Goal: Transaction & Acquisition: Purchase product/service

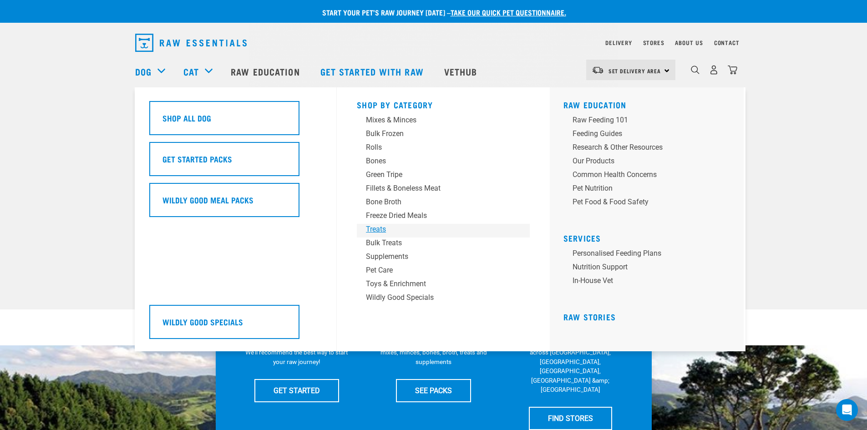
click at [381, 227] on div "Treats" at bounding box center [437, 229] width 142 height 11
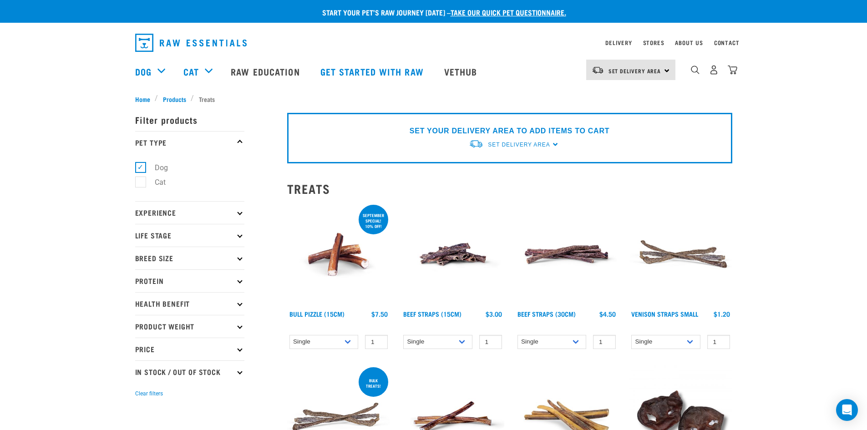
click at [236, 278] on p "Protein" at bounding box center [189, 281] width 109 height 23
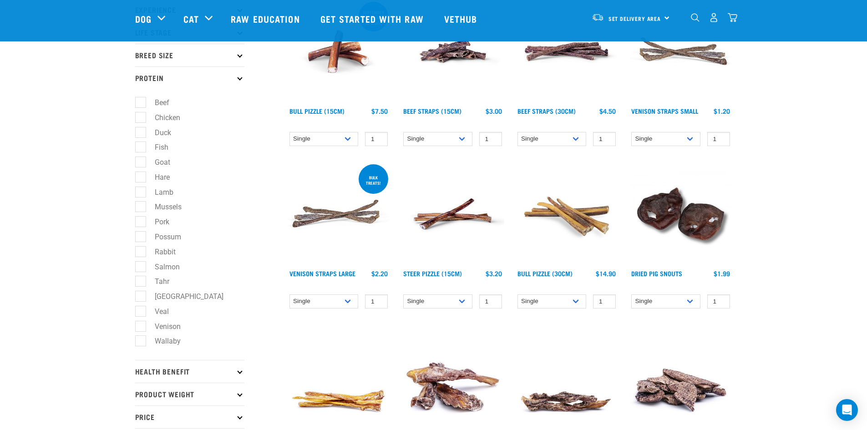
scroll to position [137, 0]
click at [140, 158] on label "Goat" at bounding box center [157, 161] width 34 height 11
click at [140, 158] on input "Goat" at bounding box center [138, 161] width 6 height 6
checkbox input "true"
click at [140, 176] on label "Hare" at bounding box center [156, 176] width 33 height 11
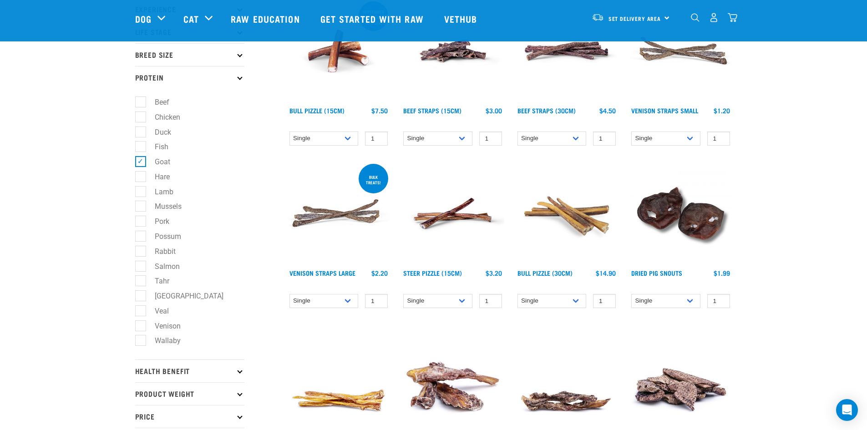
click at [140, 176] on input "Hare" at bounding box center [138, 175] width 6 height 6
checkbox input "true"
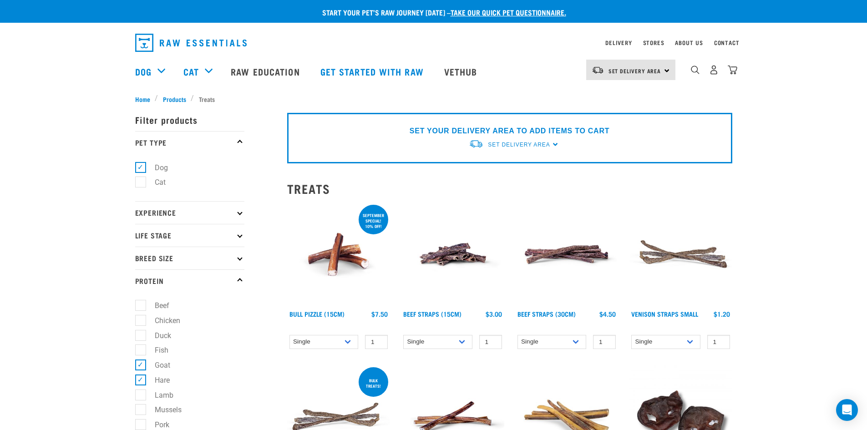
click at [239, 279] on icon at bounding box center [239, 280] width 5 height 5
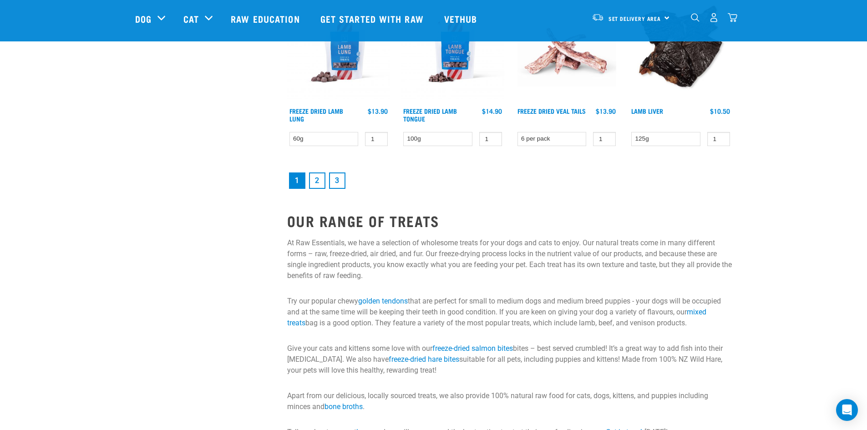
scroll to position [1275, 0]
click at [321, 178] on link "2" at bounding box center [317, 180] width 16 height 16
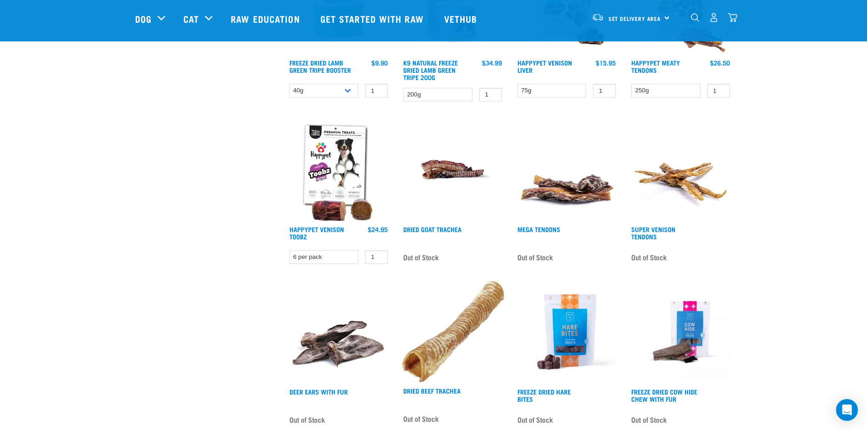
scroll to position [546, 0]
